Goal: Transaction & Acquisition: Purchase product/service

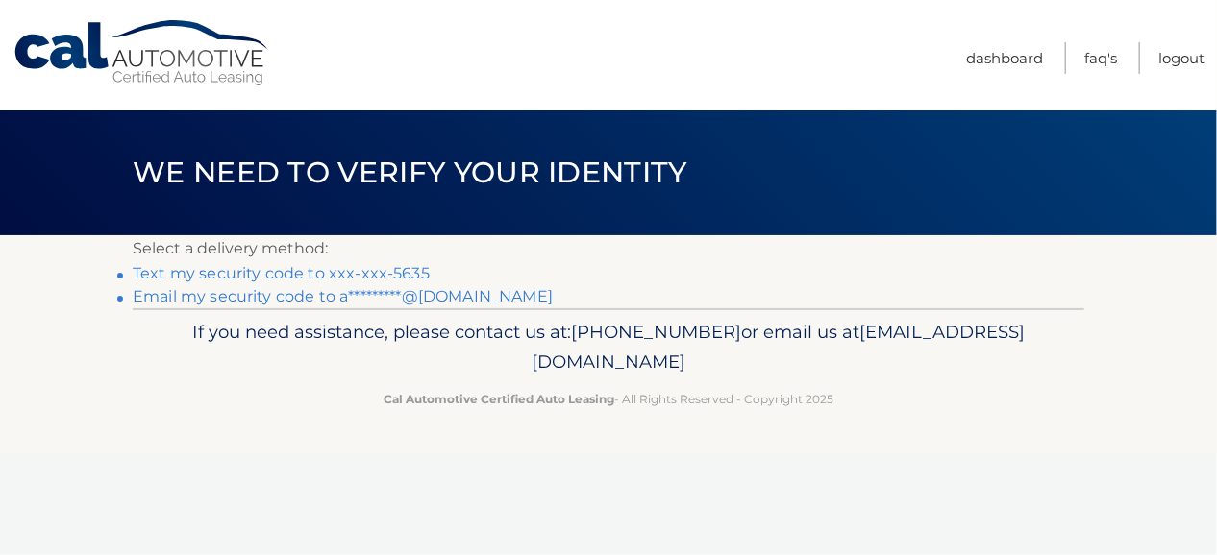
click at [288, 278] on link "Text my security code to xxx-xxx-5635" at bounding box center [281, 273] width 297 height 18
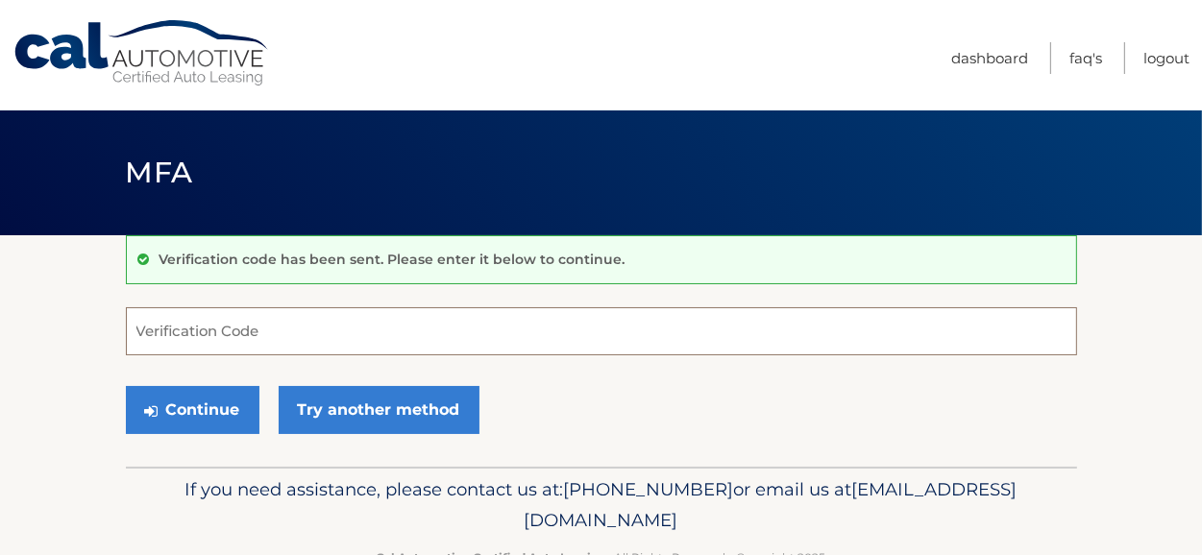
click at [223, 333] on input "Verification Code" at bounding box center [601, 331] width 951 height 48
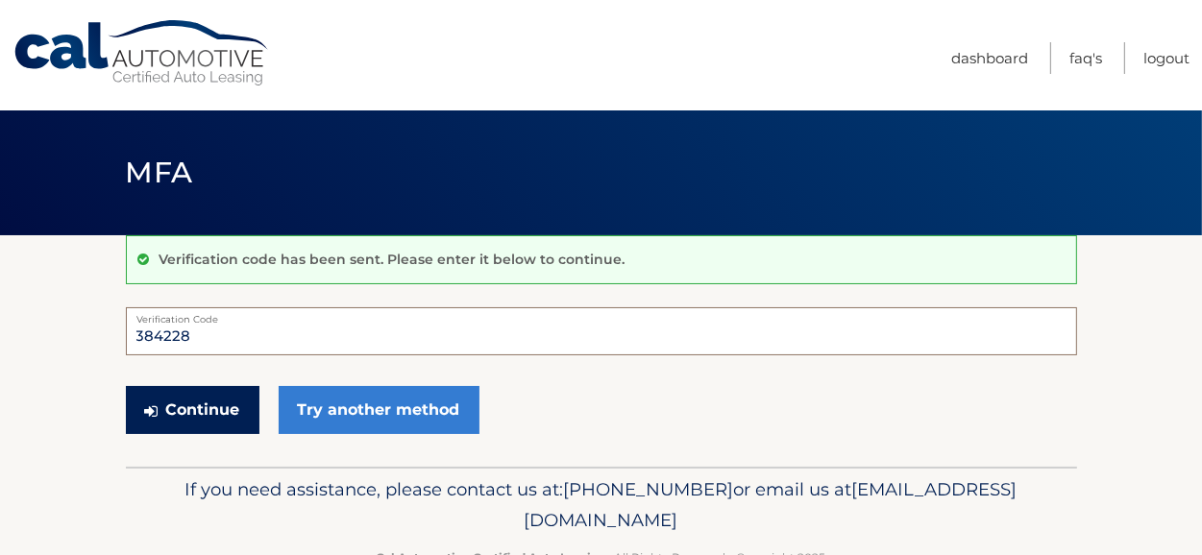
type input "384228"
click at [225, 403] on button "Continue" at bounding box center [193, 410] width 134 height 48
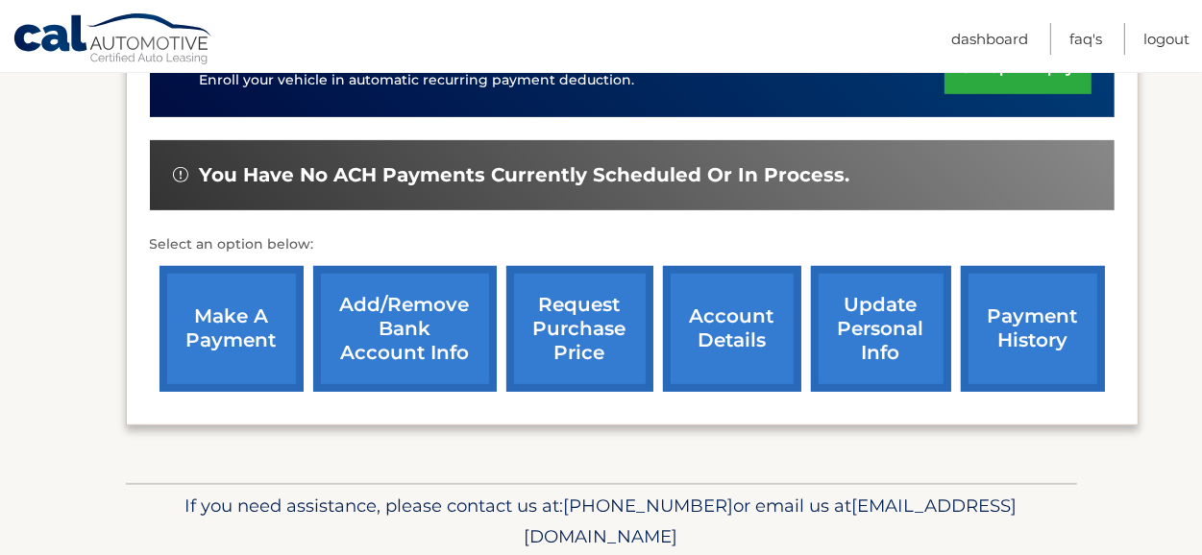
scroll to position [673, 0]
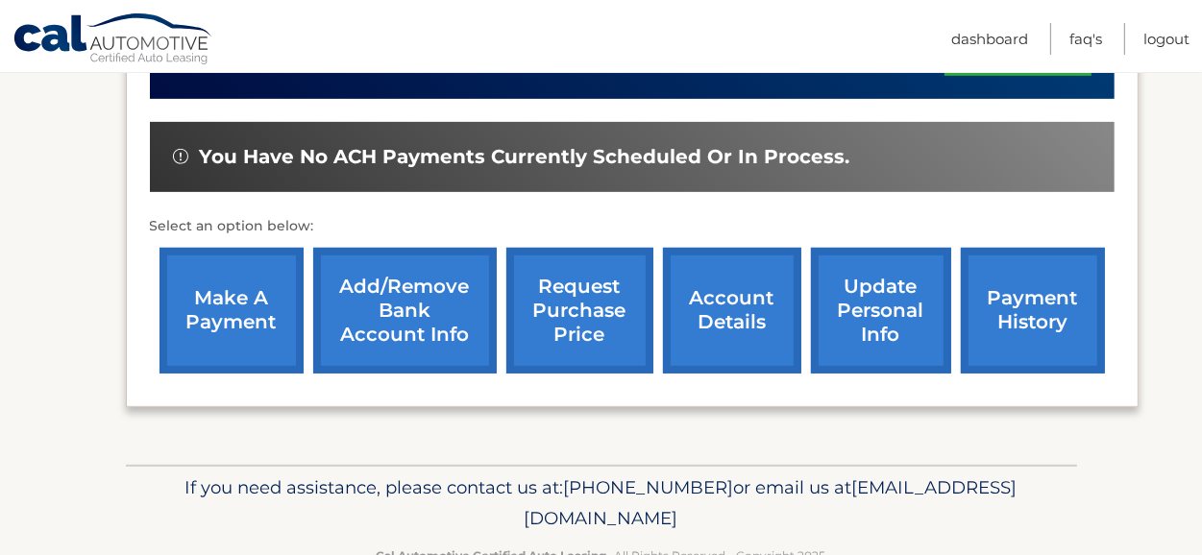
click at [181, 317] on link "make a payment" at bounding box center [232, 311] width 144 height 126
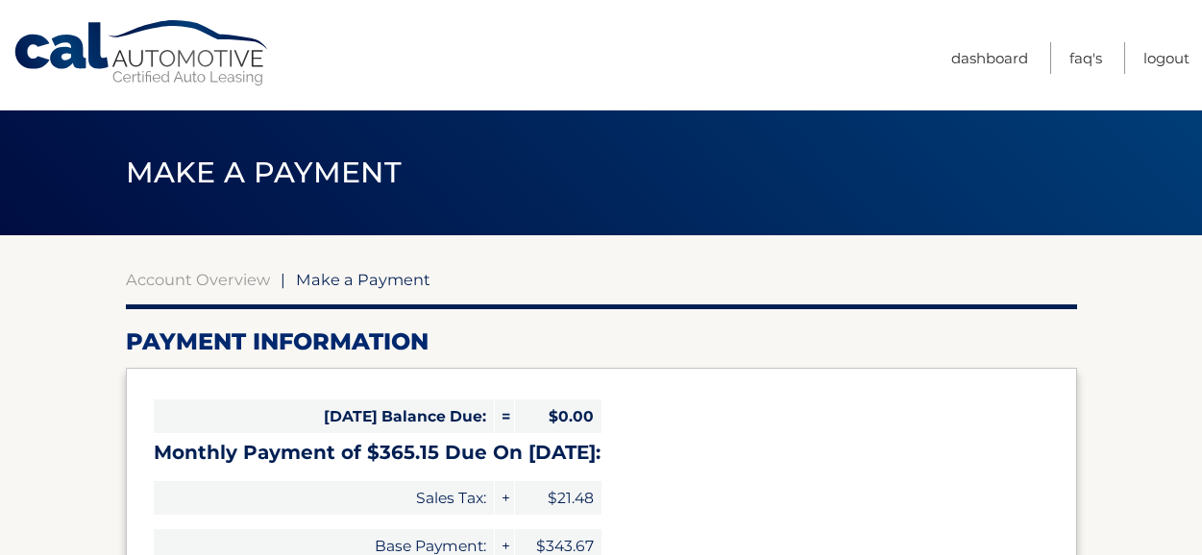
select select "NDVjODRkYjMtNTdkYS00MWQ4LTkyNzUtYmMwYjRjMzg4MGMy"
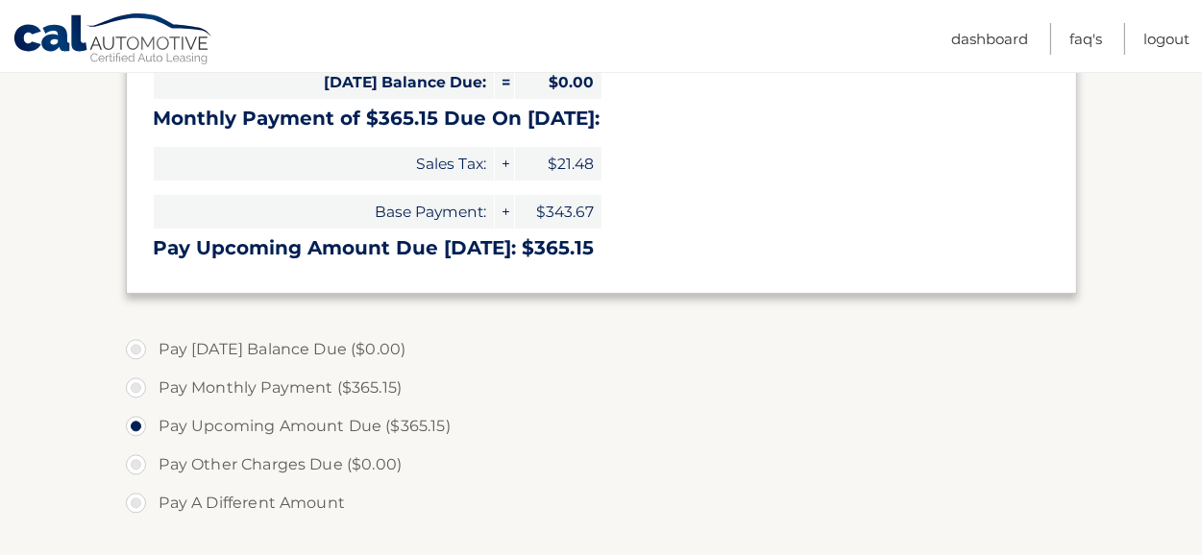
scroll to position [335, 0]
click at [134, 388] on label "Pay Monthly Payment ($365.15)" at bounding box center [601, 387] width 951 height 38
click at [134, 388] on input "Pay Monthly Payment ($365.15)" at bounding box center [143, 383] width 19 height 31
radio input "true"
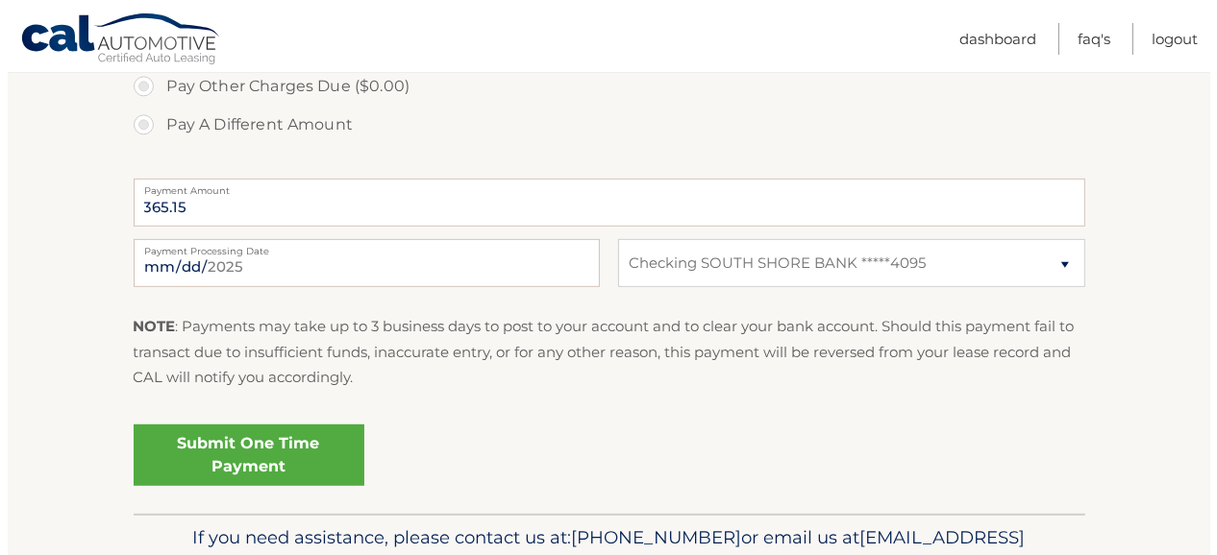
scroll to position [784, 0]
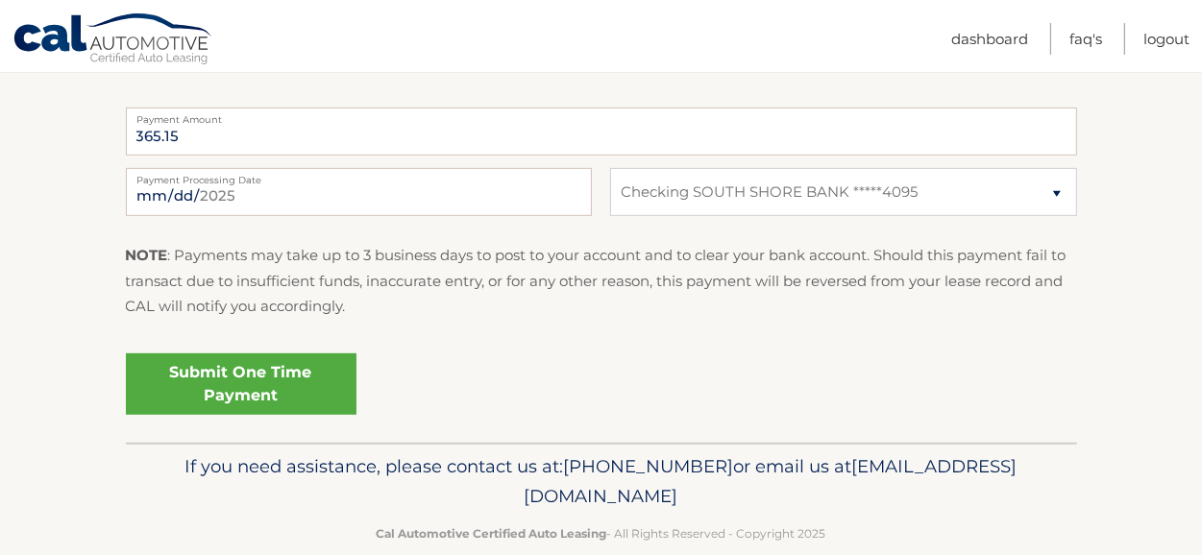
click at [323, 388] on link "Submit One Time Payment" at bounding box center [241, 384] width 231 height 61
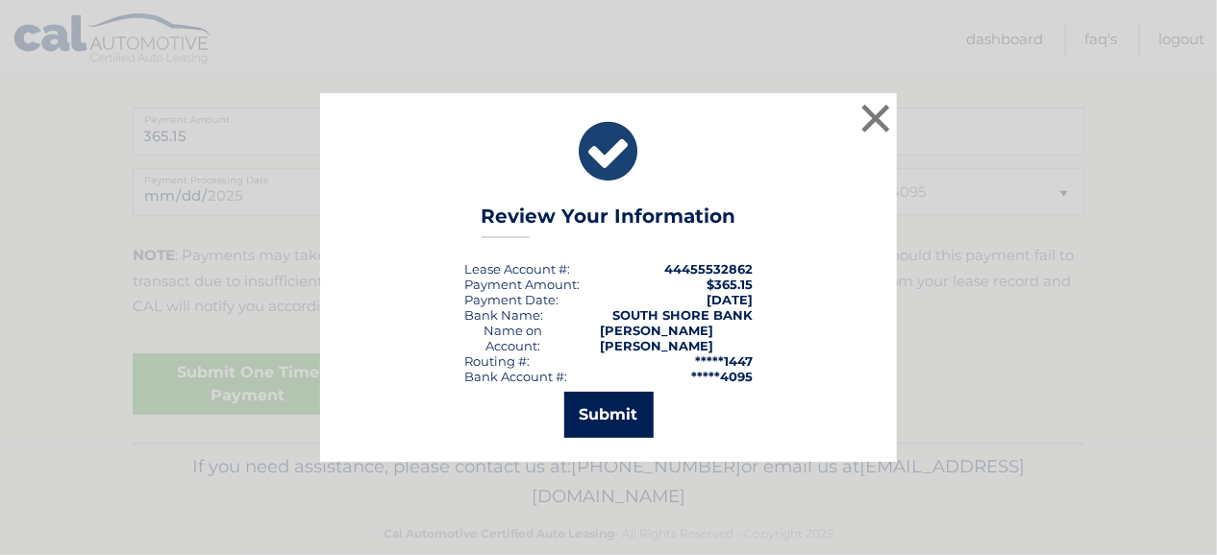
click at [579, 418] on button "Submit" at bounding box center [608, 415] width 89 height 46
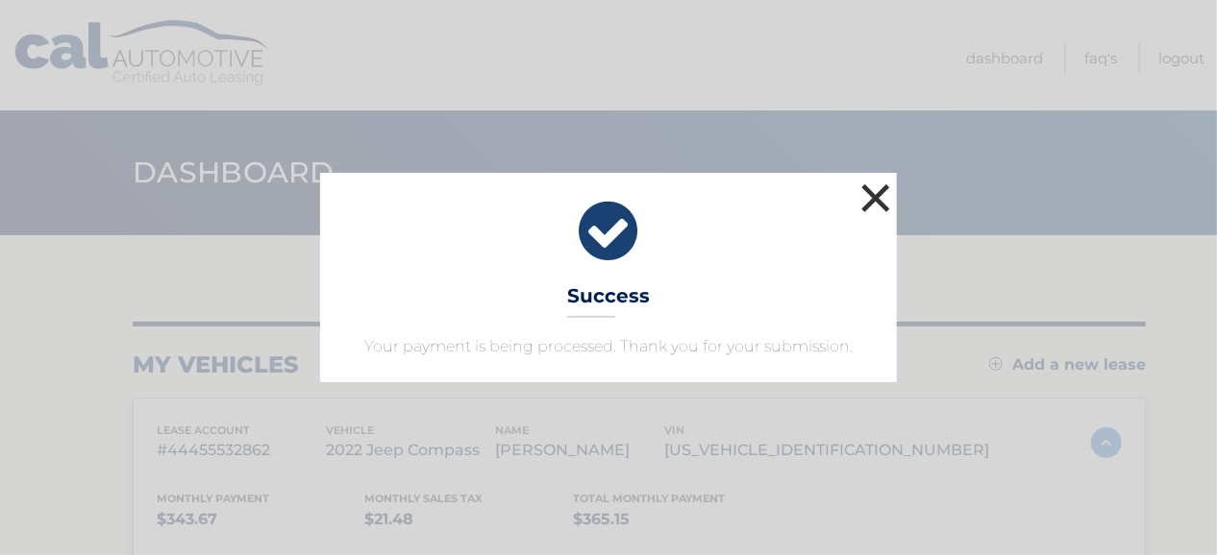
click at [873, 189] on button "×" at bounding box center [875, 198] width 38 height 38
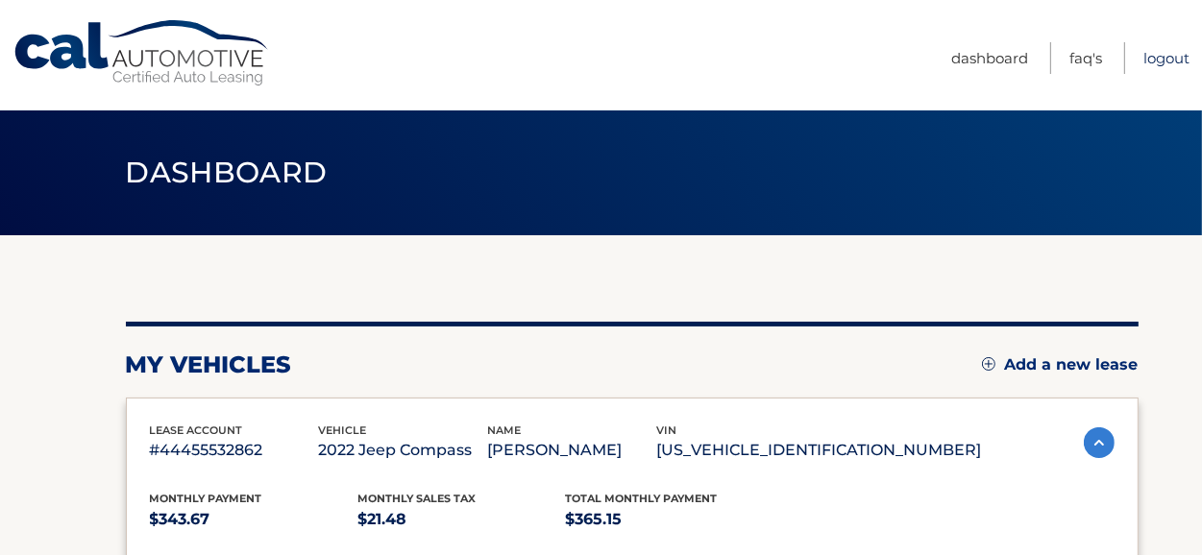
click at [1168, 67] on link "Logout" at bounding box center [1167, 58] width 46 height 32
